Goal: Task Accomplishment & Management: Use online tool/utility

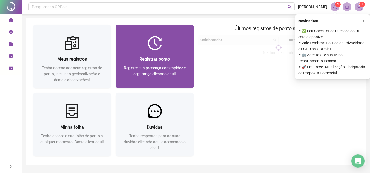
click at [175, 68] on span "Registre sua presença com rapidez e segurança clicando aqui!" at bounding box center [155, 71] width 62 height 10
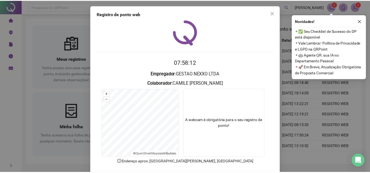
scroll to position [27, 0]
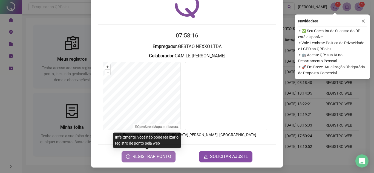
click at [161, 153] on button "REGISTRAR PONTO" at bounding box center [148, 156] width 54 height 11
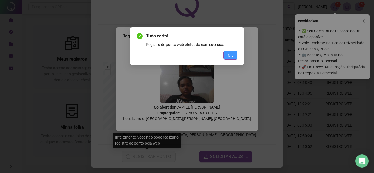
click at [235, 58] on button "OK" at bounding box center [230, 55] width 14 height 9
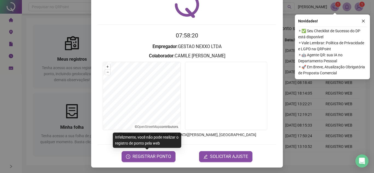
click at [307, 80] on div "Registro de ponto web 07:58:20 Empregador : GESTAO NEXXO LTDA Colaborador : CAM…" at bounding box center [187, 86] width 374 height 173
